Goal: Connect with others: Connect with other users

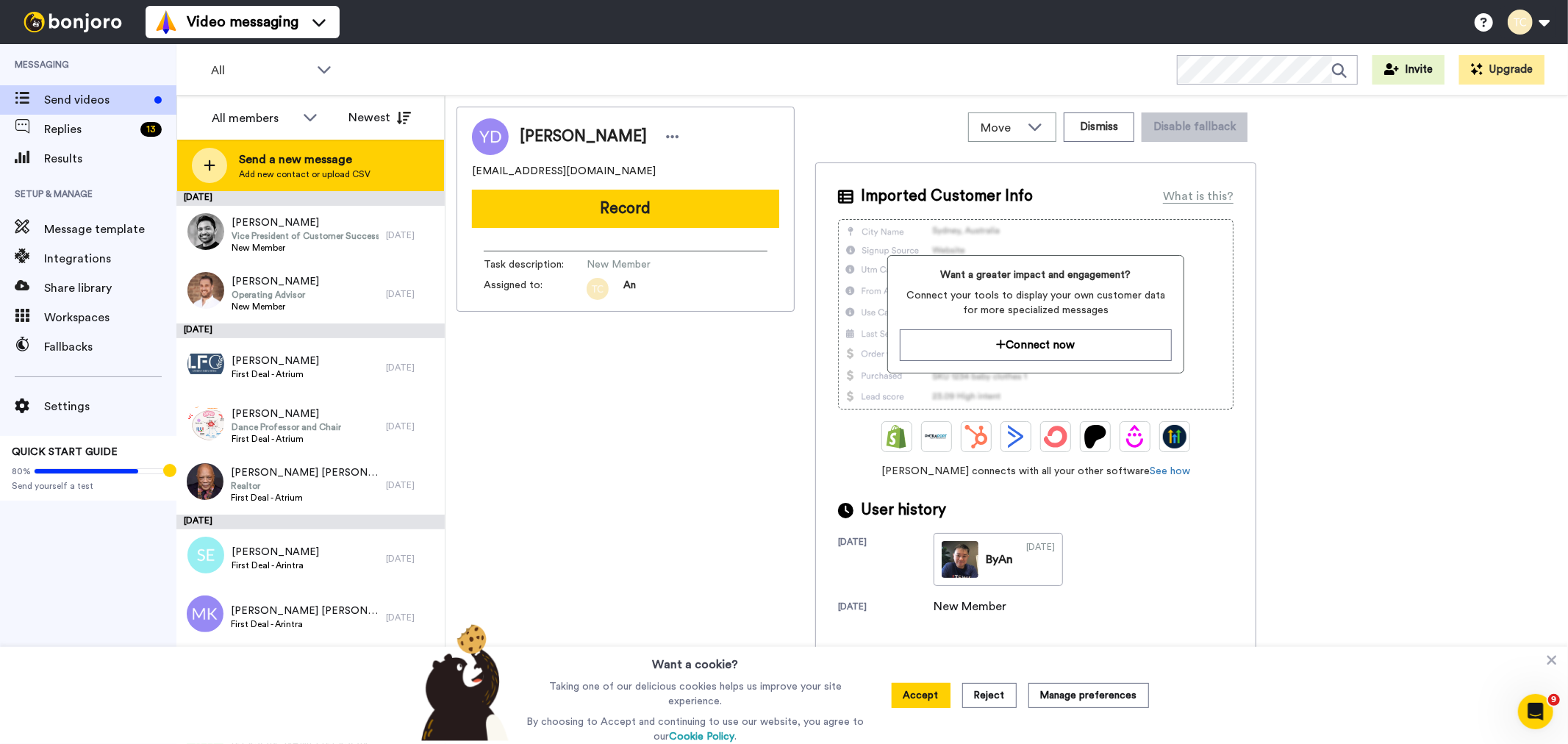
click at [288, 173] on span "Add new contact or upload CSV" at bounding box center [305, 175] width 132 height 12
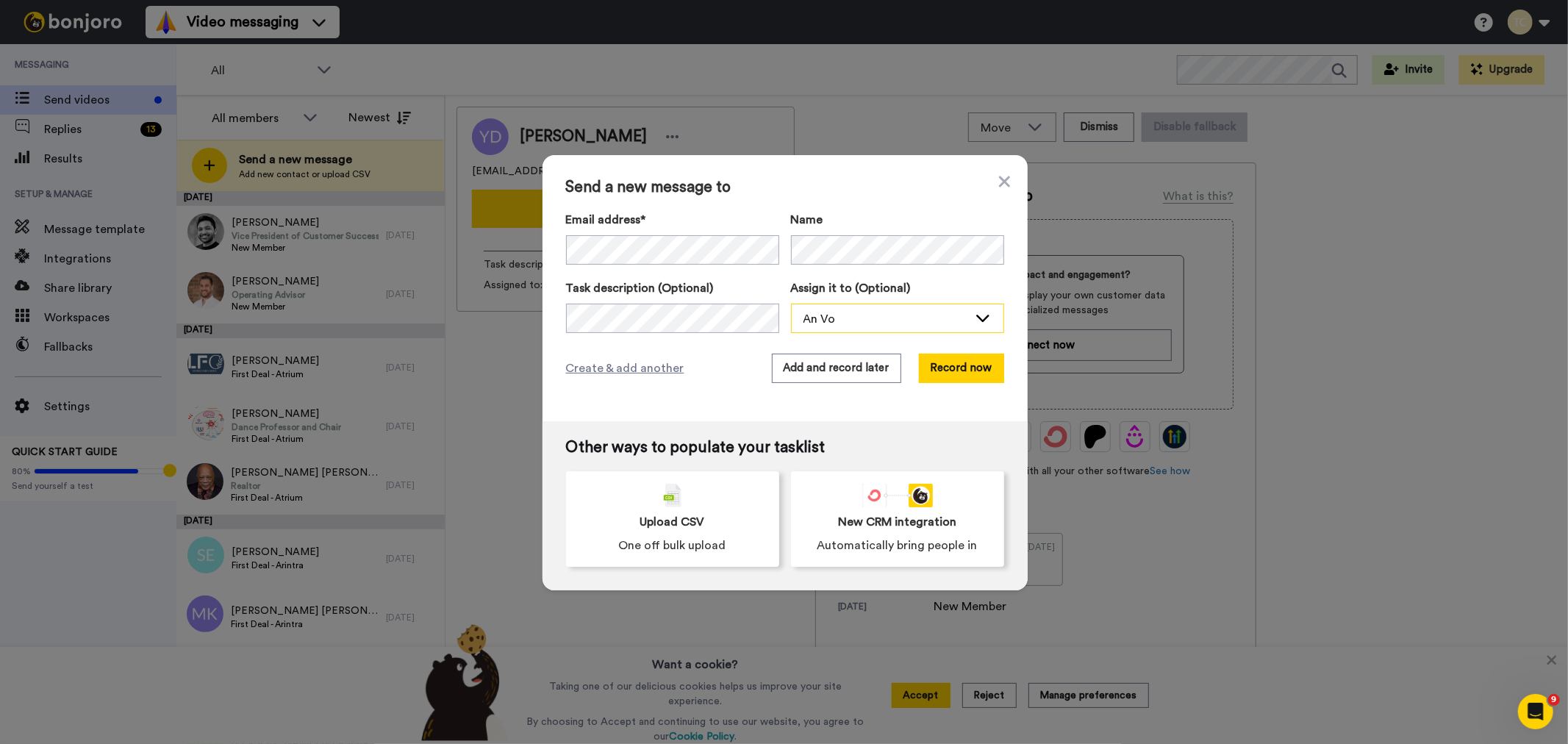
click at [872, 323] on div "An Vo" at bounding box center [885, 319] width 165 height 18
click at [851, 376] on span "Stew [PERSON_NAME]" at bounding box center [857, 374] width 132 height 15
click at [814, 365] on button "Add and record later" at bounding box center [837, 368] width 129 height 30
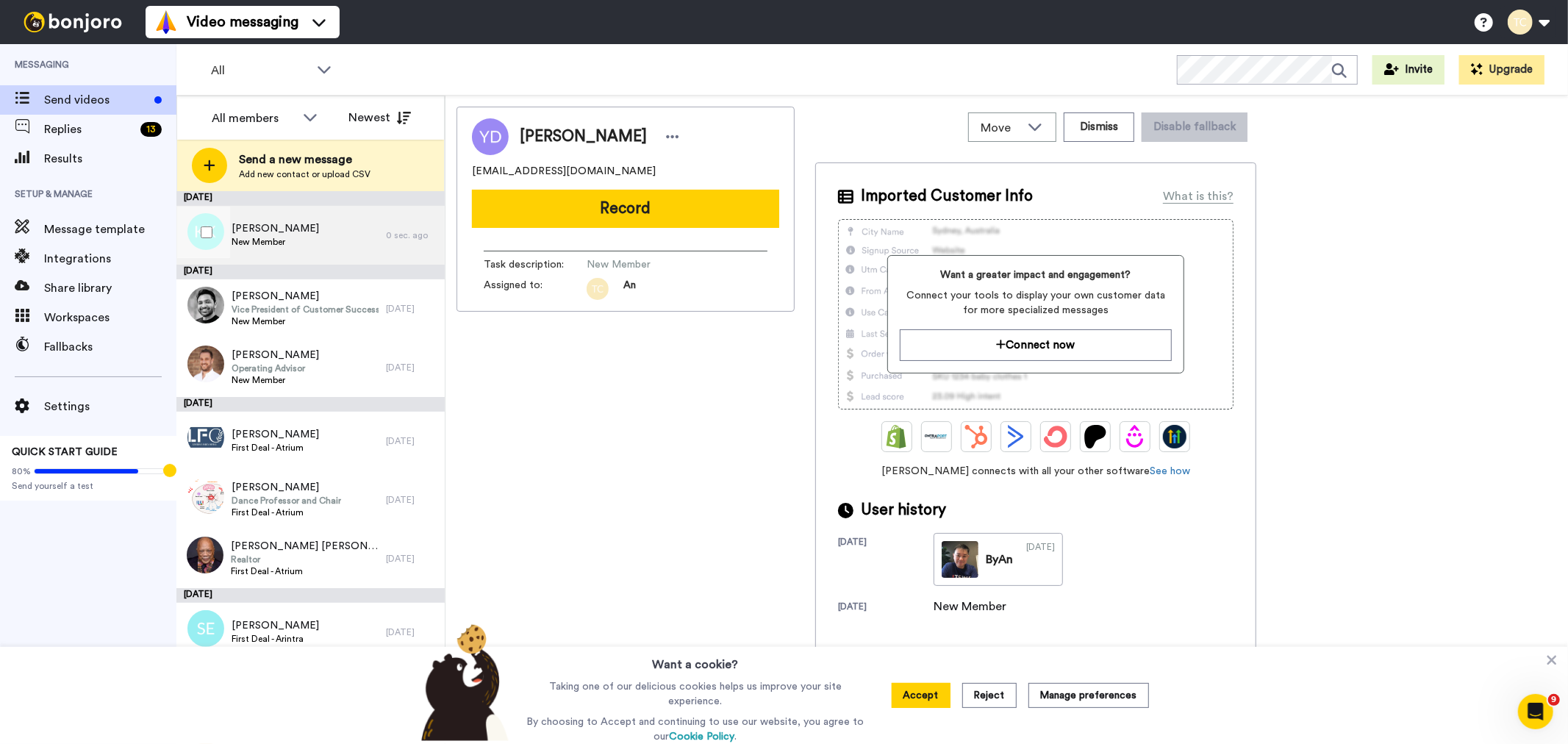
click at [268, 238] on span "New Member" at bounding box center [275, 242] width 87 height 12
click at [326, 217] on div "Kaan Kural New Member" at bounding box center [281, 235] width 209 height 59
